Goal: Information Seeking & Learning: Learn about a topic

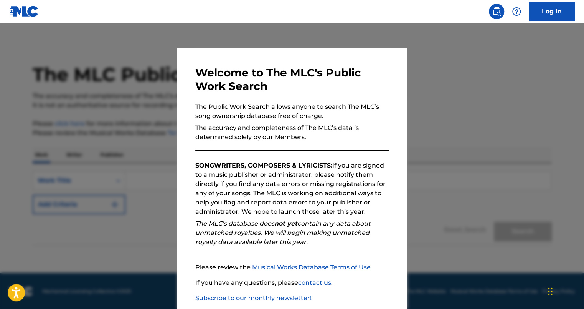
click at [482, 92] on div at bounding box center [292, 177] width 584 height 309
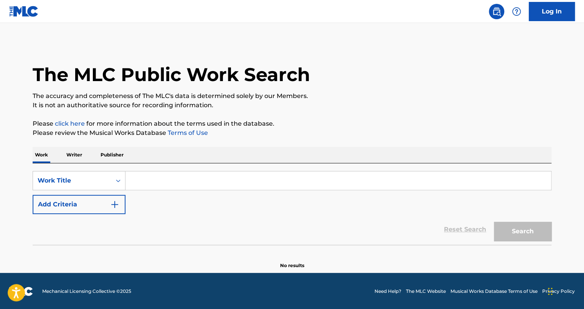
click at [205, 181] on input "Search Form" at bounding box center [339, 180] width 426 height 18
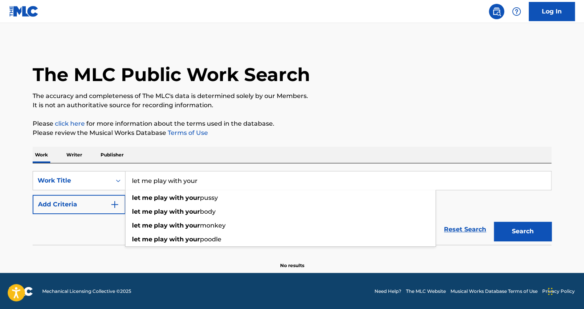
click at [201, 181] on input "let me play with your" at bounding box center [339, 180] width 426 height 18
type input "let me play with your"
click at [200, 238] on span "poodle" at bounding box center [210, 238] width 21 height 7
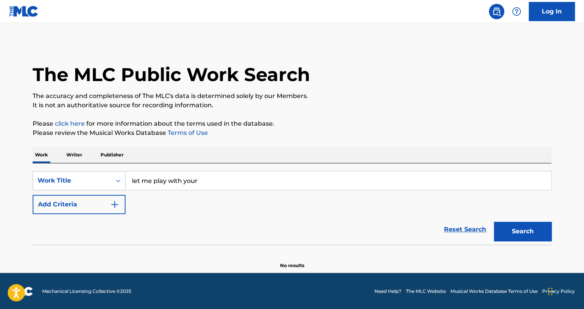
click at [513, 229] on button "Search" at bounding box center [523, 230] width 58 height 19
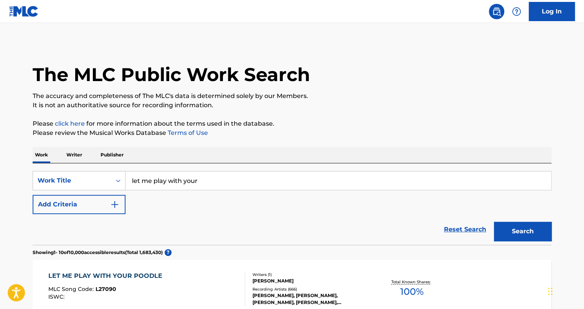
click at [146, 273] on div "LET ME PLAY WITH YOUR POODLE" at bounding box center [107, 275] width 118 height 9
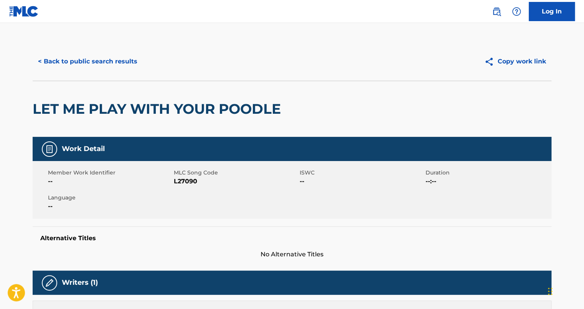
scroll to position [270, 0]
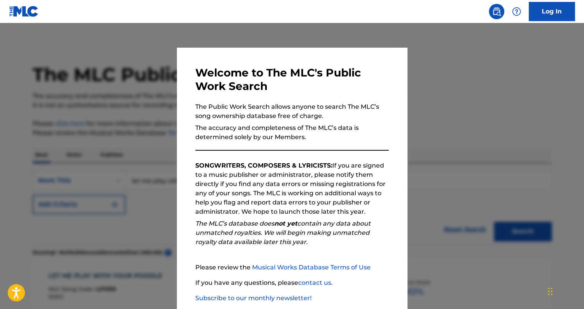
click at [429, 69] on div at bounding box center [292, 177] width 584 height 309
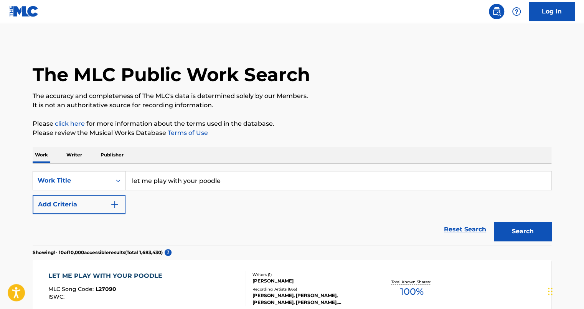
click at [527, 232] on button "Search" at bounding box center [523, 230] width 58 height 19
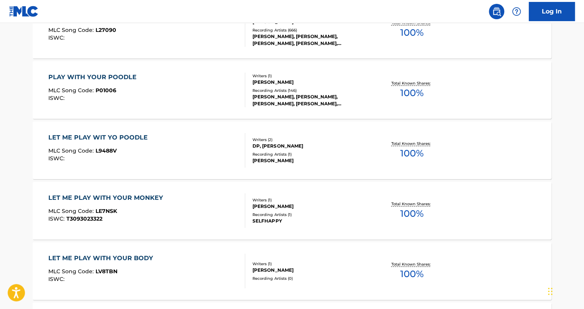
scroll to position [270, 0]
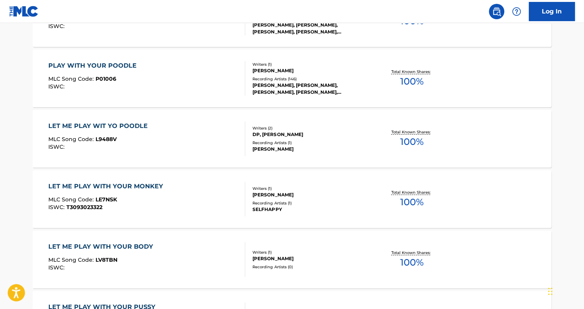
click at [95, 64] on div "PLAY WITH YOUR POODLE" at bounding box center [94, 65] width 92 height 9
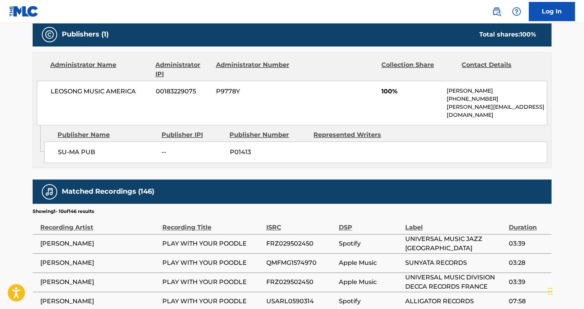
scroll to position [520, 0]
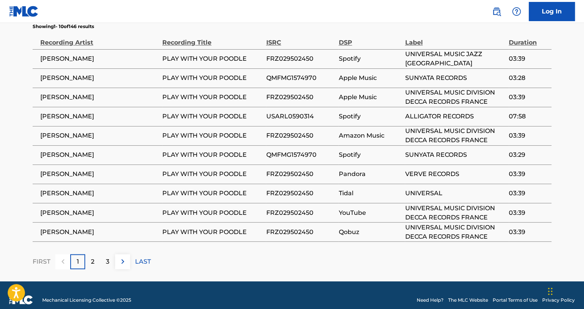
click at [89, 255] on div "2" at bounding box center [92, 261] width 15 height 15
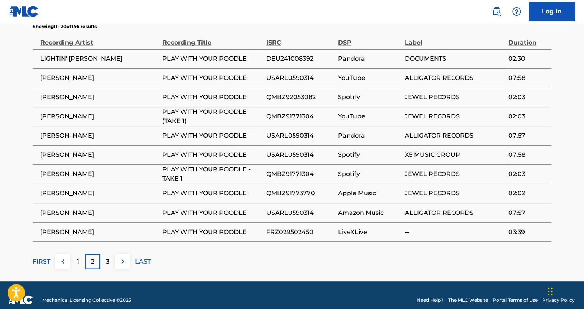
click at [102, 257] on div "3" at bounding box center [107, 261] width 15 height 15
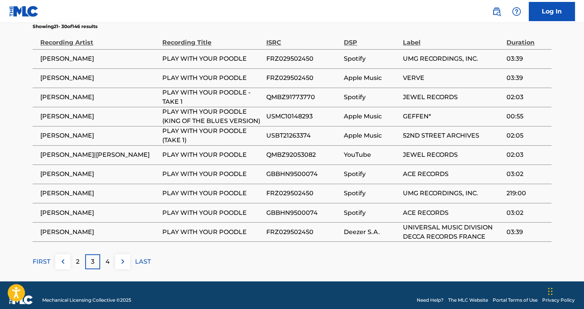
click at [122, 256] on img at bounding box center [122, 260] width 9 height 9
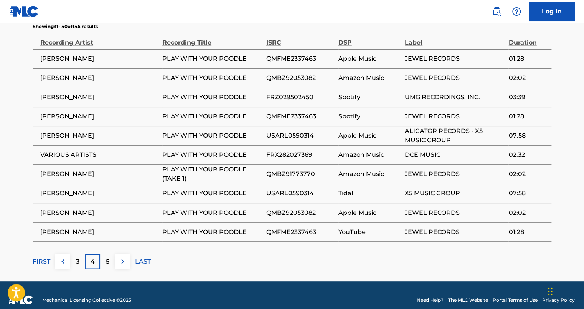
click at [104, 254] on div "5" at bounding box center [107, 261] width 15 height 15
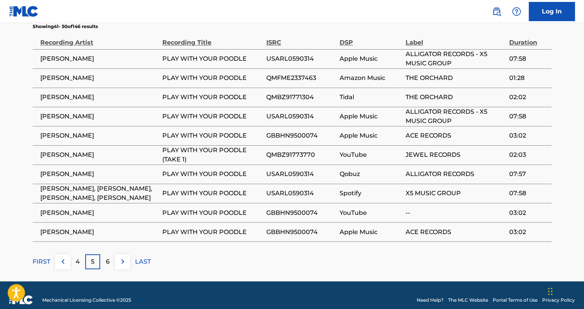
click at [118, 256] on img at bounding box center [122, 260] width 9 height 9
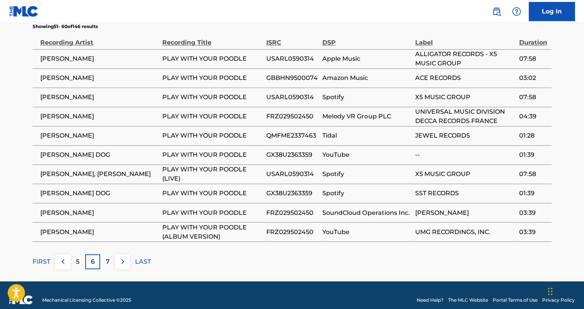
click at [121, 256] on img at bounding box center [122, 260] width 9 height 9
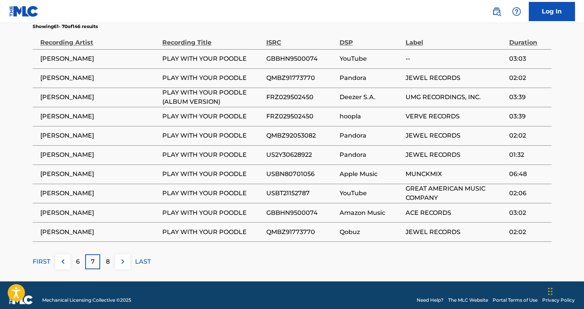
click at [121, 256] on img at bounding box center [122, 260] width 9 height 9
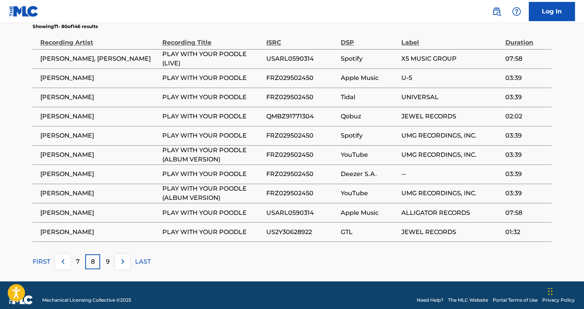
click at [41, 256] on p "FIRST" at bounding box center [42, 260] width 18 height 9
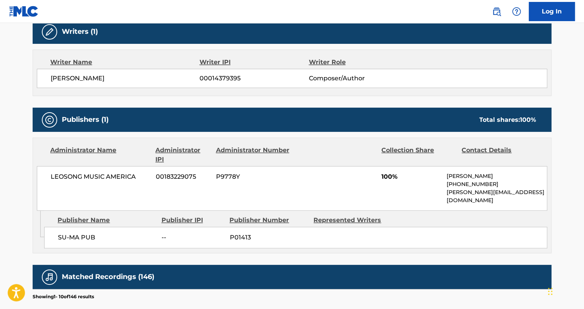
scroll to position [0, 0]
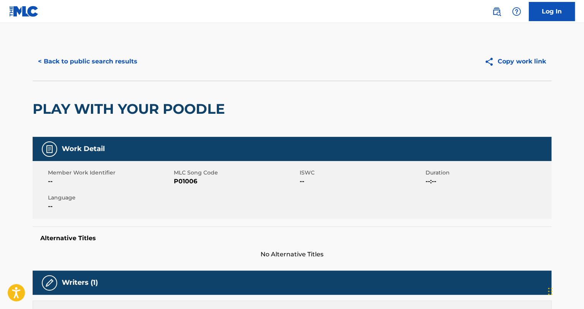
click at [84, 61] on button "< Back to public search results" at bounding box center [88, 61] width 110 height 19
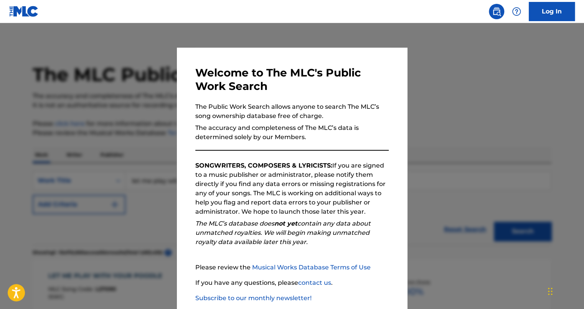
scroll to position [290, 0]
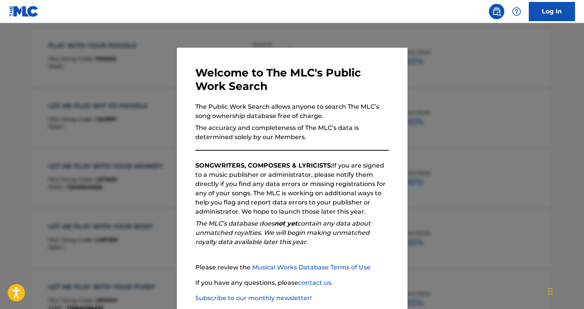
click at [427, 140] on div at bounding box center [292, 177] width 584 height 309
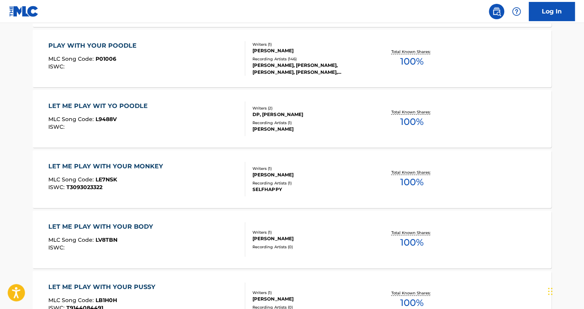
scroll to position [20, 0]
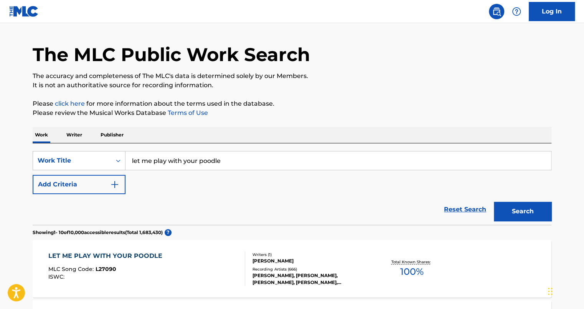
click at [141, 156] on input "let me play with your poodle" at bounding box center [339, 160] width 426 height 18
click at [152, 158] on input "let me play with your poodle" at bounding box center [339, 160] width 426 height 18
type input "play with your poodle"
click at [515, 210] on button "Search" at bounding box center [523, 211] width 58 height 19
click at [84, 256] on div "PLAY WITH YOUR POODLE" at bounding box center [94, 255] width 92 height 9
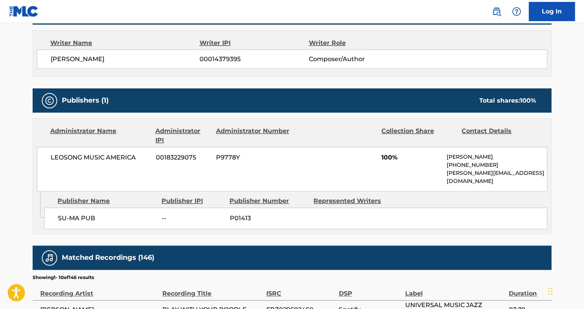
scroll to position [520, 0]
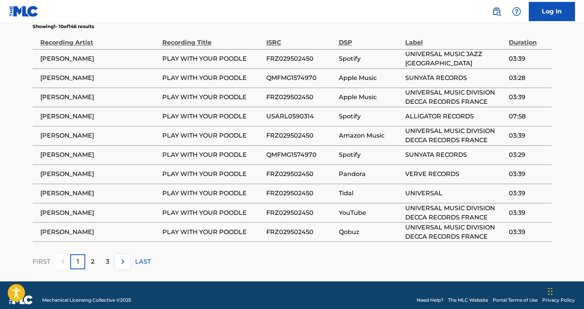
click at [90, 255] on div "2" at bounding box center [92, 261] width 15 height 15
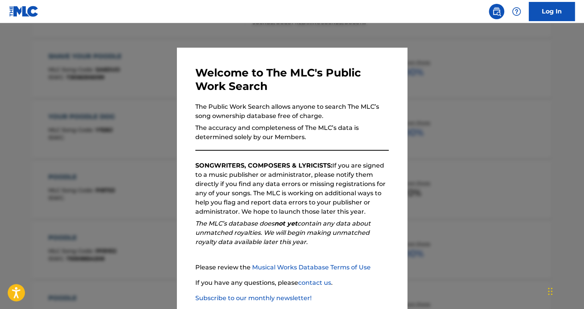
scroll to position [20, 0]
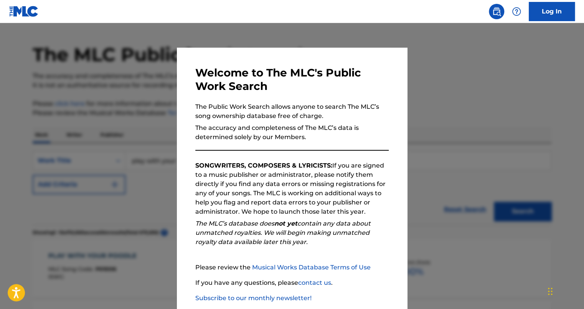
click at [448, 81] on div at bounding box center [292, 177] width 584 height 309
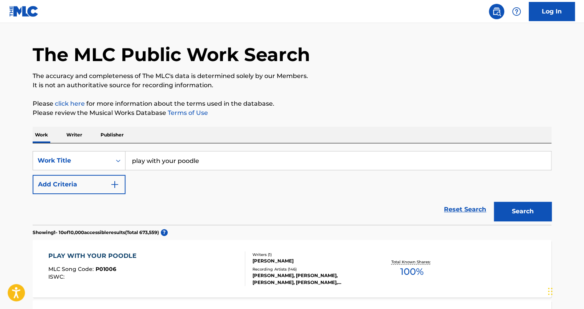
click at [524, 206] on button "Search" at bounding box center [523, 211] width 58 height 19
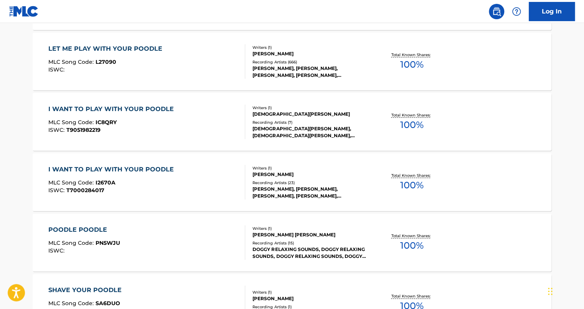
scroll to position [290, 0]
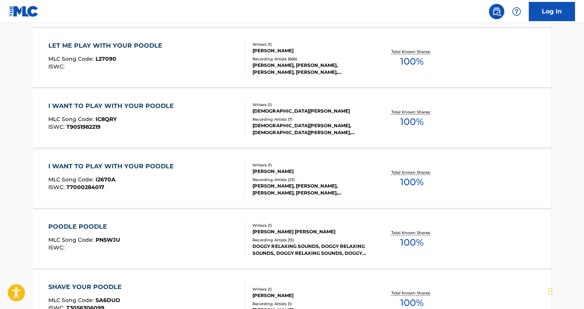
click at [583, 266] on main "The MLC Public Work Search The accuracy and completeness of The MLC's data is d…" at bounding box center [292, 173] width 584 height 880
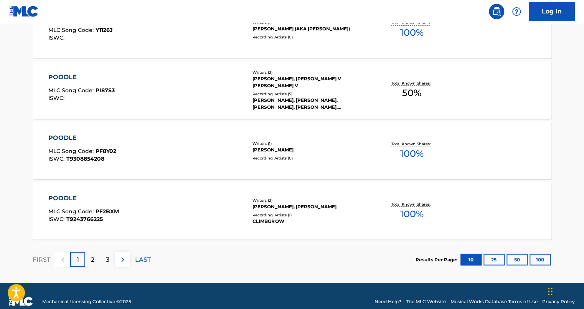
scroll to position [631, 0]
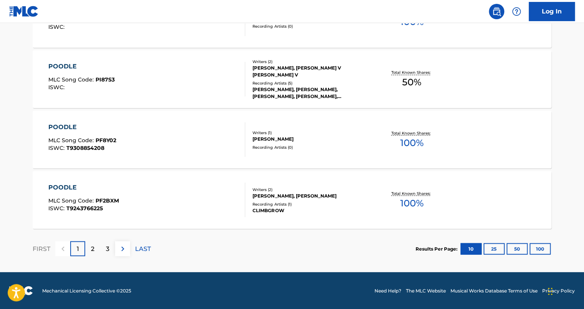
click at [94, 246] on p "2" at bounding box center [92, 248] width 3 height 9
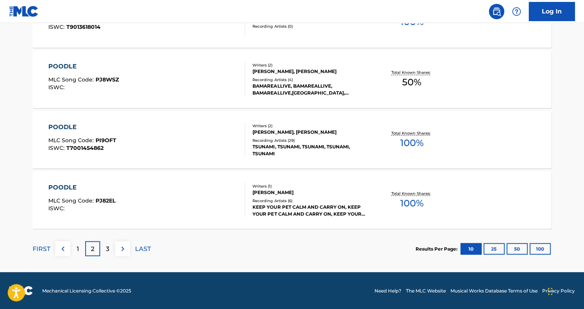
click at [80, 248] on div "1" at bounding box center [77, 248] width 15 height 15
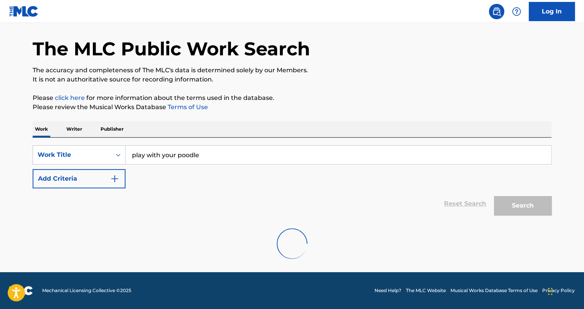
click at [457, 66] on p "The accuracy and completeness of The MLC's data is determined solely by our Mem…" at bounding box center [292, 70] width 519 height 9
click at [248, 147] on input "play with your poodle" at bounding box center [339, 154] width 426 height 18
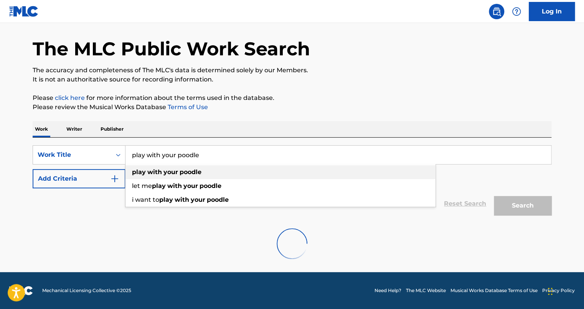
click at [218, 170] on div "play with your poodle" at bounding box center [281, 172] width 310 height 14
type input "play with your poodle"
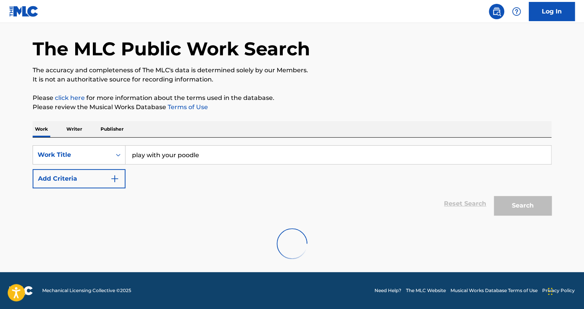
click at [508, 207] on div "Search" at bounding box center [520, 203] width 61 height 31
click at [458, 203] on div "Reset Search Search" at bounding box center [292, 203] width 519 height 31
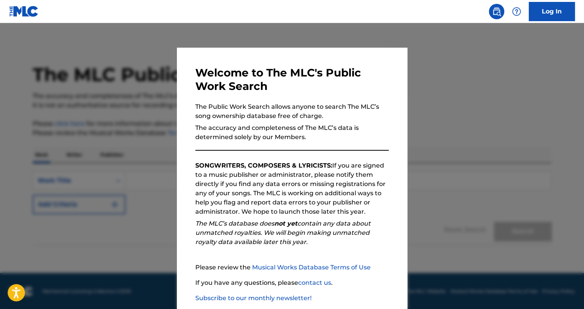
click at [487, 44] on div at bounding box center [292, 177] width 584 height 309
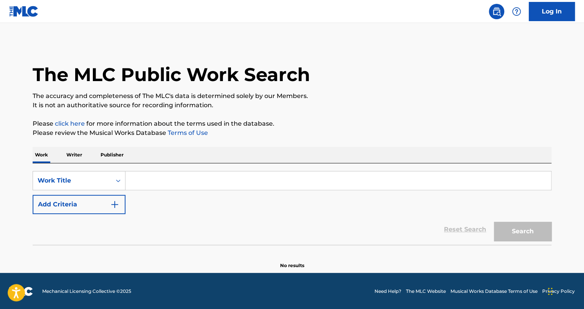
click at [259, 176] on input "Search Form" at bounding box center [339, 180] width 426 height 18
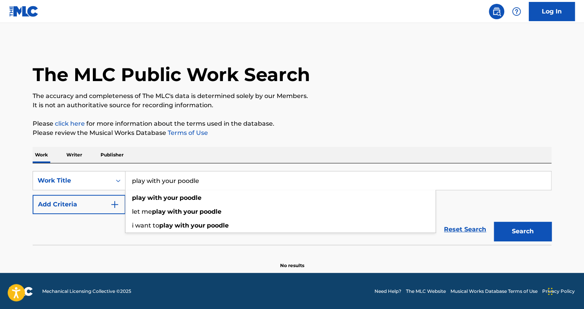
type input "play with your poodle"
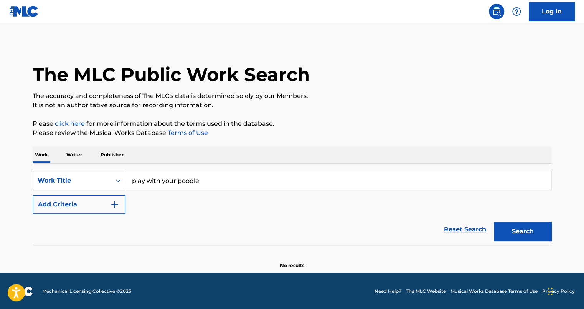
click at [524, 227] on button "Search" at bounding box center [523, 230] width 58 height 19
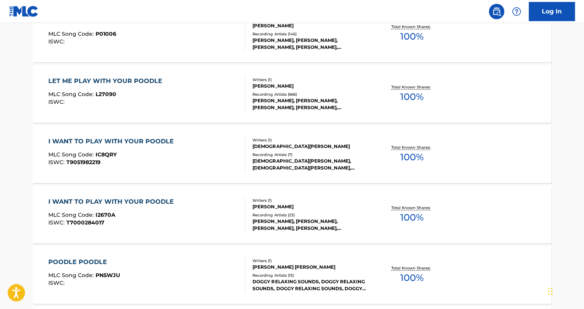
scroll to position [270, 0]
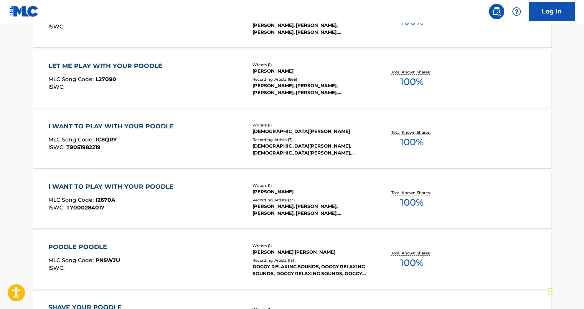
click at [582, 43] on main "The MLC Public Work Search The accuracy and completeness of The MLC's data is d…" at bounding box center [292, 193] width 584 height 880
click at [101, 127] on div "I WANT TO PLAY WITH YOUR POODLE" at bounding box center [112, 126] width 129 height 9
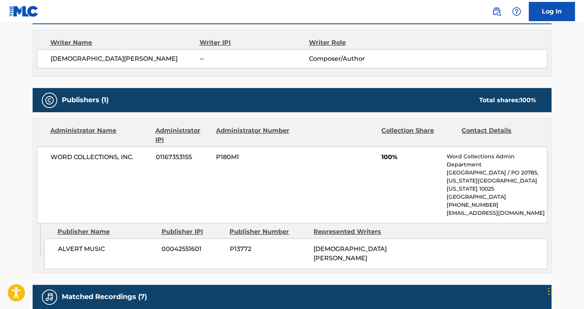
scroll to position [475, 0]
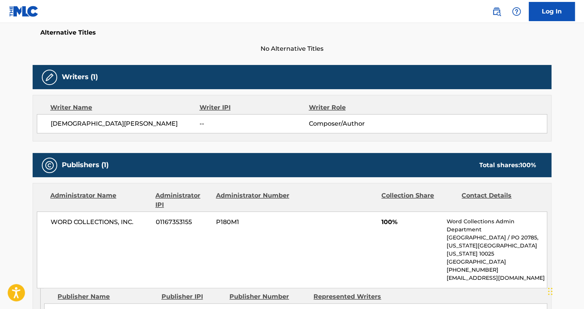
scroll to position [0, 0]
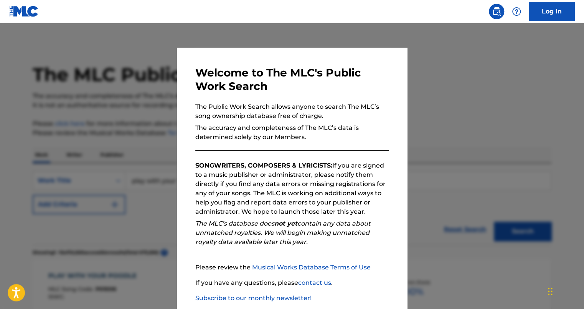
scroll to position [290, 0]
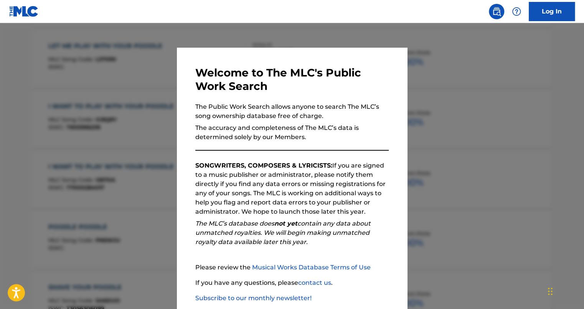
click at [510, 87] on div at bounding box center [292, 177] width 584 height 309
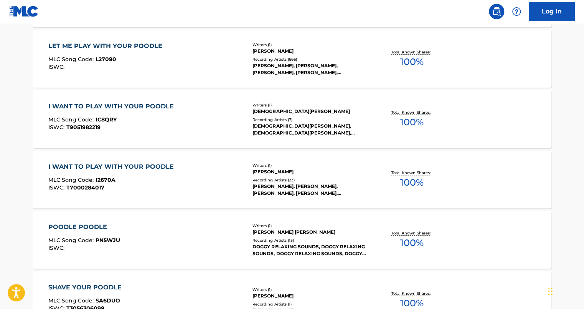
click at [123, 46] on div "LET ME PLAY WITH YOUR POODLE" at bounding box center [107, 45] width 118 height 9
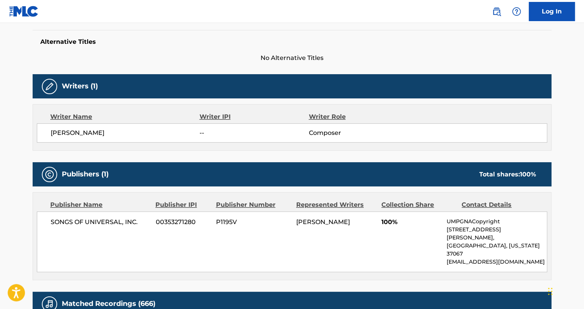
scroll to position [466, 0]
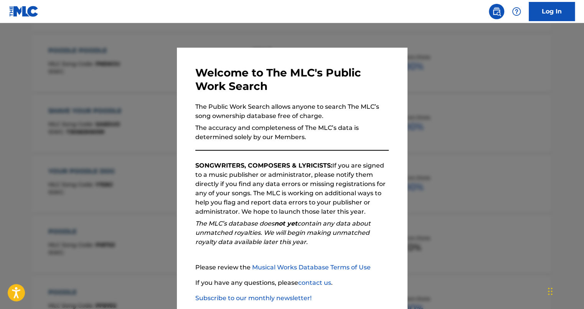
scroll to position [310, 0]
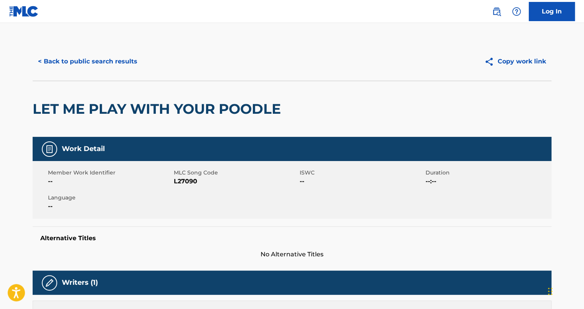
click at [56, 63] on button "< Back to public search results" at bounding box center [88, 61] width 110 height 19
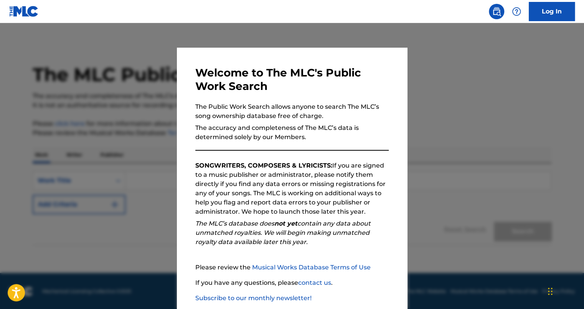
click at [464, 137] on div at bounding box center [292, 177] width 584 height 309
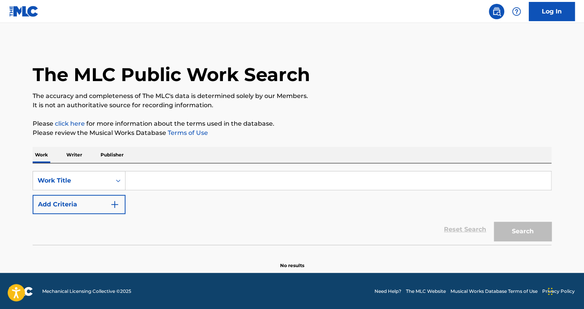
click at [333, 183] on input "Search Form" at bounding box center [339, 180] width 426 height 18
type input "p"
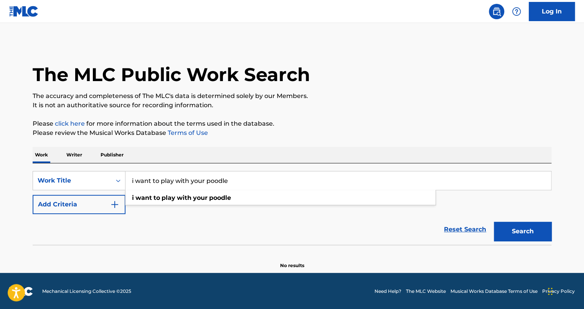
type input "i want to play with your poodle"
click at [529, 227] on button "Search" at bounding box center [523, 230] width 58 height 19
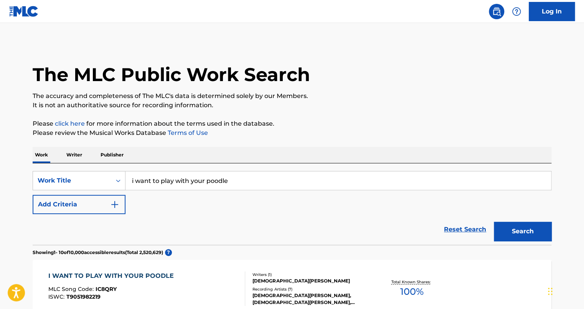
scroll to position [270, 0]
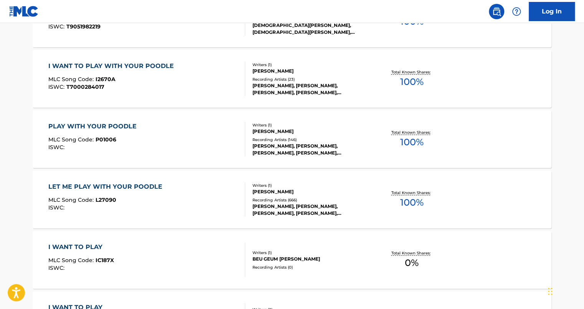
click at [100, 127] on div "PLAY WITH YOUR POODLE" at bounding box center [94, 126] width 92 height 9
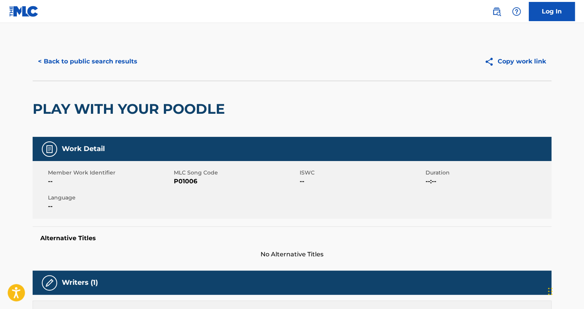
scroll to position [270, 0]
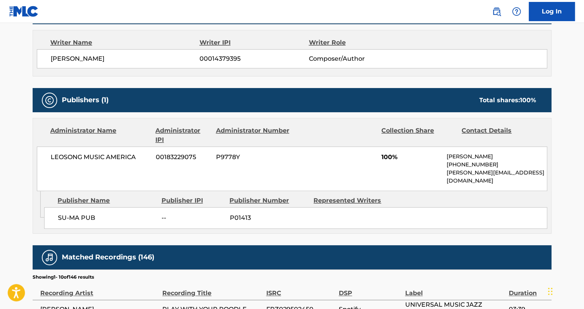
click at [581, 264] on main "< Back to public search results Copy work link PLAY WITH YOUR POODLE Work Detai…" at bounding box center [292, 142] width 584 height 778
